Goal: Check status: Check status

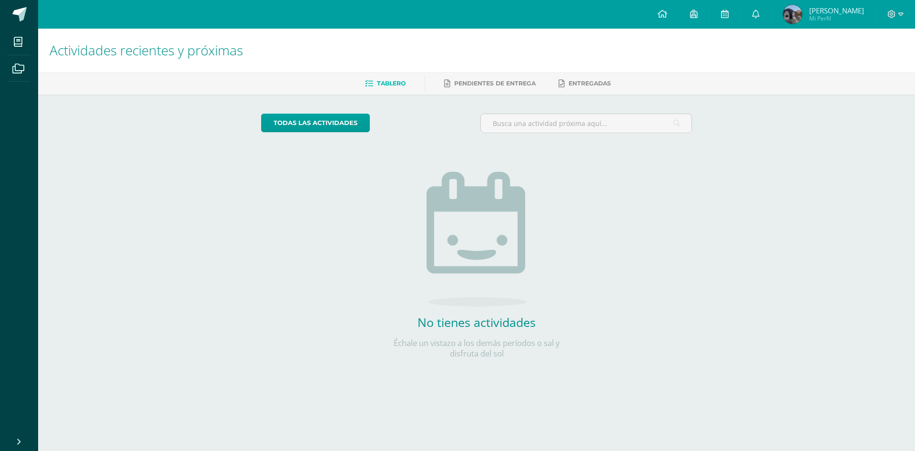
click at [284, 279] on div "todas las Actividades No tienes actividades Échale un vistazo a los demás perío…" at bounding box center [477, 241] width 470 height 295
click at [602, 81] on span "Entregadas" at bounding box center [590, 83] width 42 height 7
click at [394, 76] on link "Tablero" at bounding box center [385, 83] width 41 height 15
click at [911, 3] on div at bounding box center [895, 14] width 39 height 29
